Goal: Check status: Check status

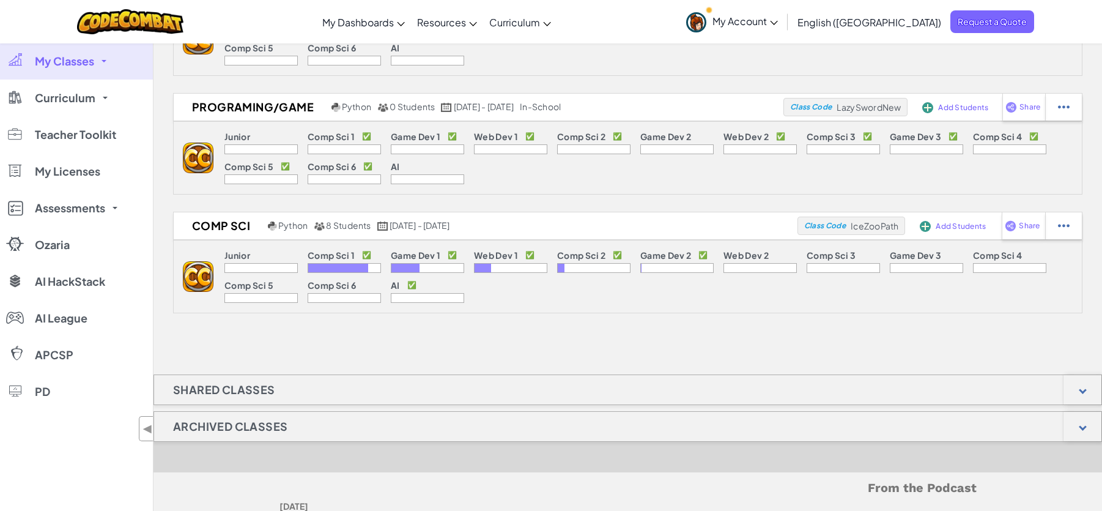
scroll to position [184, 0]
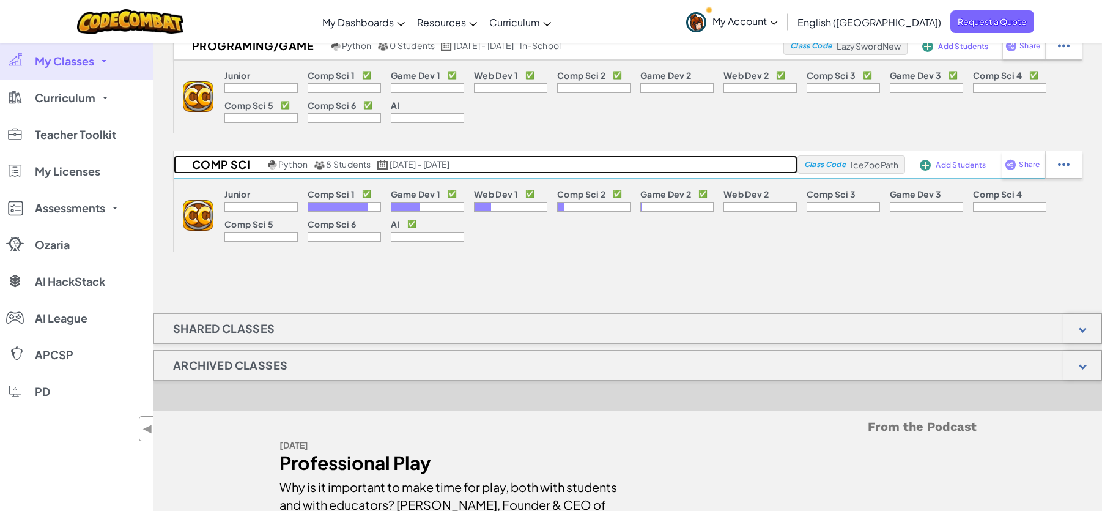
click at [234, 167] on h2 "Comp Sci" at bounding box center [219, 164] width 91 height 18
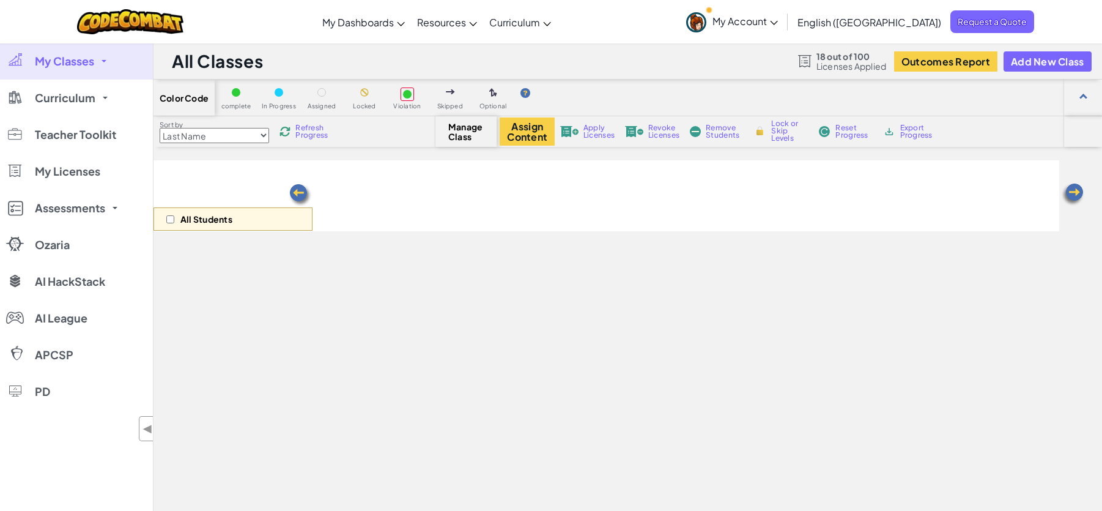
select select "5789587aad86a6efb573701e"
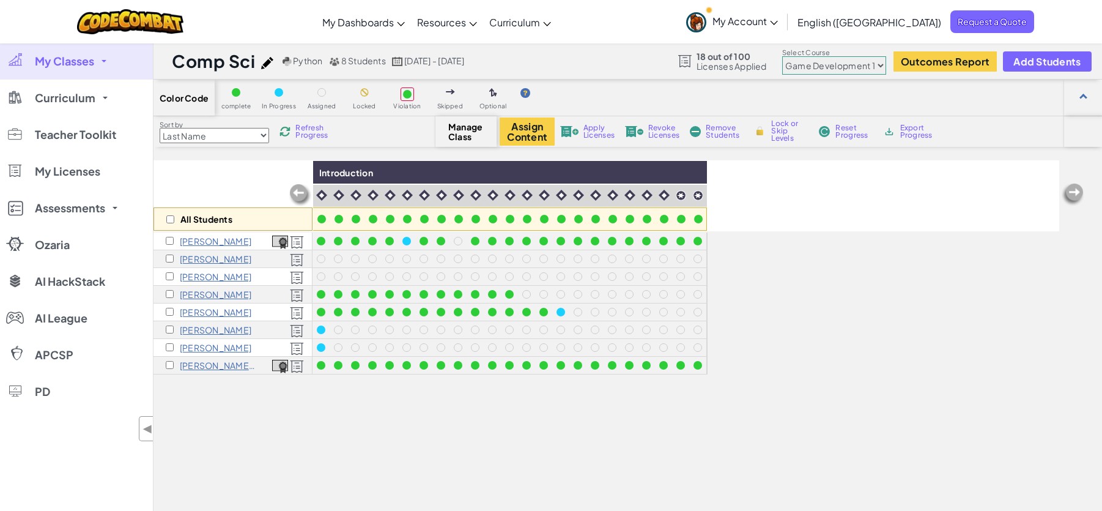
click at [838, 64] on select "Junior Introduction to Computer Science Game Development 1 Web Development 1 Co…" at bounding box center [834, 65] width 104 height 18
click at [424, 442] on div "All Students Introduction [PERSON_NAME] [PERSON_NAME] [PERSON_NAME] [PERSON_NAM…" at bounding box center [607, 385] width 906 height 450
click at [463, 435] on div "All Students Introduction [PERSON_NAME] [PERSON_NAME] [PERSON_NAME] [PERSON_NAM…" at bounding box center [607, 385] width 906 height 450
click at [318, 475] on div "All Students Introduction [PERSON_NAME] [PERSON_NAME] [PERSON_NAME] [PERSON_NAM…" at bounding box center [607, 385] width 906 height 450
